Goal: Task Accomplishment & Management: Use online tool/utility

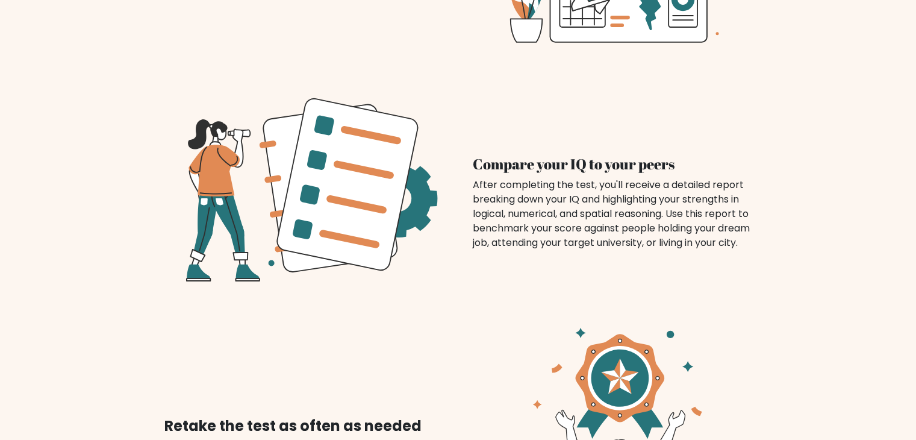
scroll to position [946, 0]
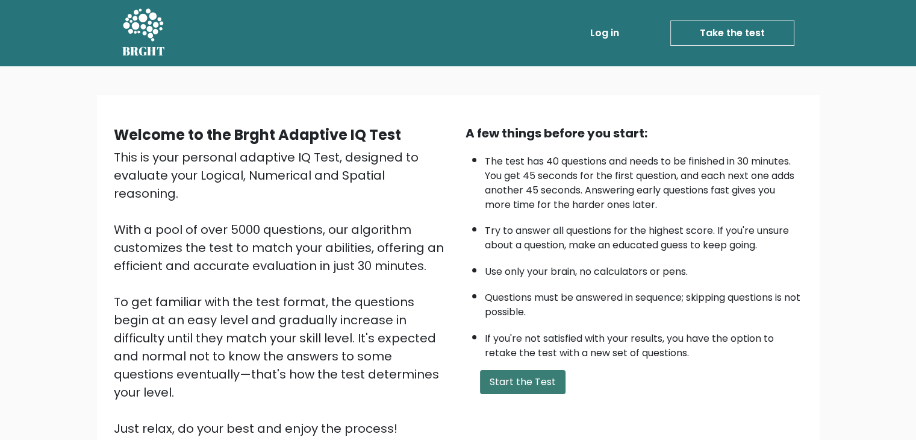
click at [514, 386] on button "Start the Test" at bounding box center [523, 382] width 86 height 24
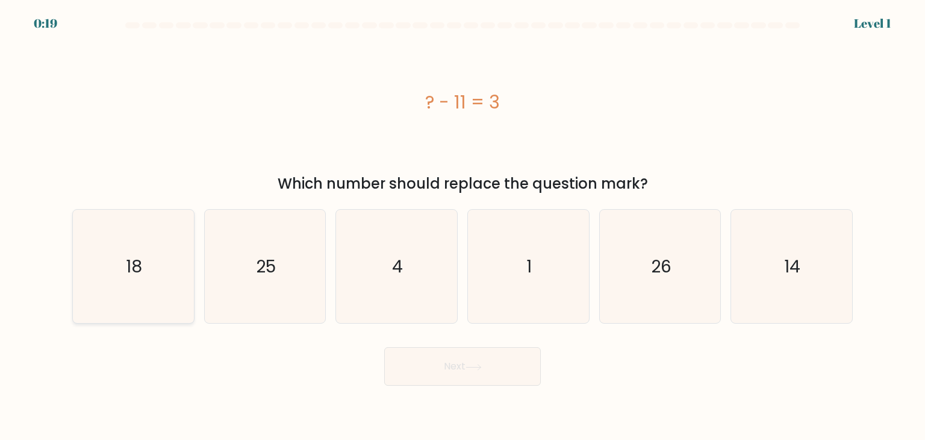
click at [128, 287] on icon "18" at bounding box center [133, 266] width 113 height 113
click at [463, 226] on input "a. 18" at bounding box center [463, 223] width 1 height 6
radio input "true"
click at [473, 357] on button "Next" at bounding box center [462, 366] width 157 height 39
